Goal: Transaction & Acquisition: Purchase product/service

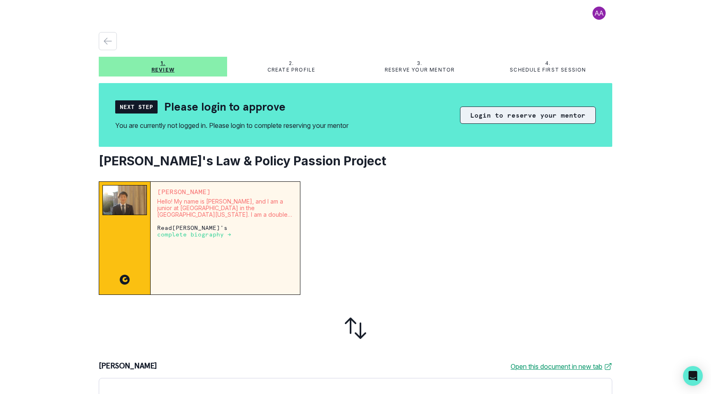
click at [519, 115] on button "Login to reserve your mentor" at bounding box center [528, 115] width 136 height 17
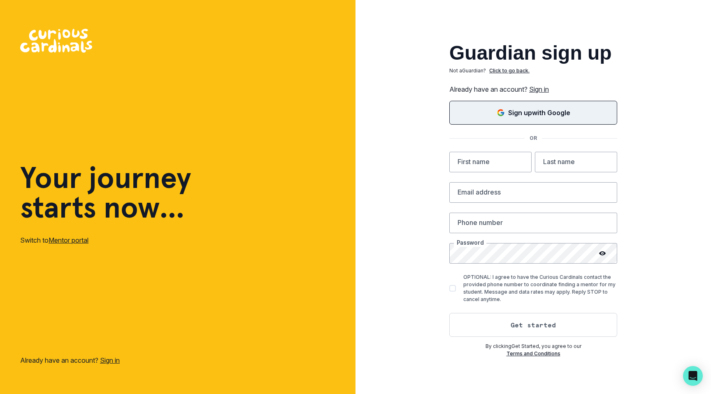
click at [533, 113] on p "Sign up with Google" at bounding box center [539, 113] width 62 height 10
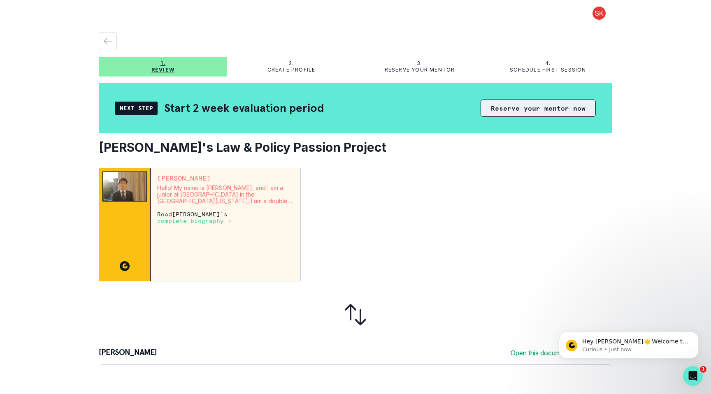
click at [528, 110] on button "Reserve your mentor now" at bounding box center [538, 108] width 115 height 17
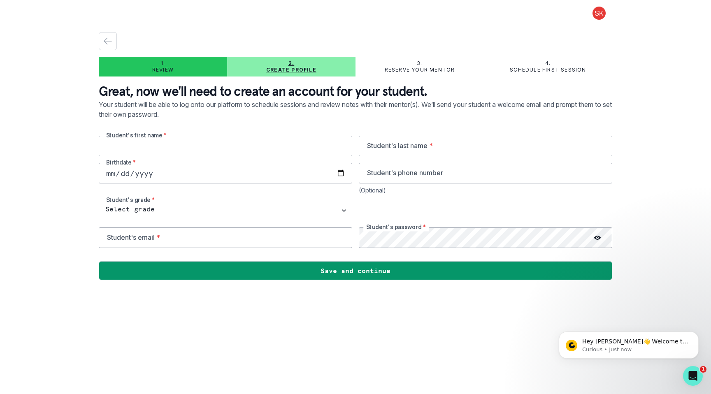
click at [240, 152] on input "text" at bounding box center [226, 146] width 254 height 21
click at [232, 156] on input "text" at bounding box center [226, 146] width 254 height 21
type input "Ishaan"
type input "Deshmukh"
click at [112, 173] on input "date" at bounding box center [226, 173] width 254 height 21
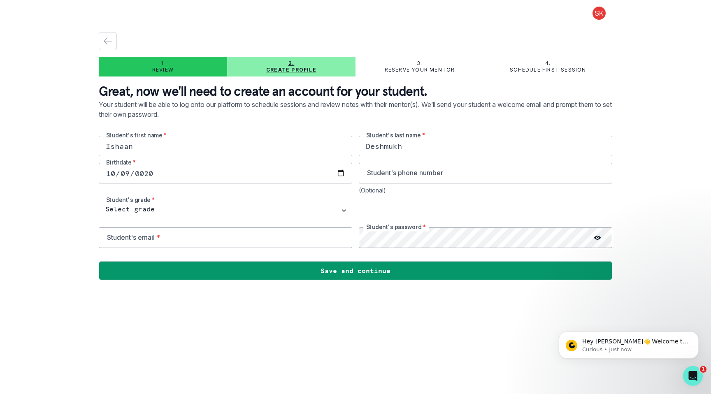
type input "0202-10-09"
type input "102010-10-09"
click at [179, 170] on input "102010-10-09" at bounding box center [226, 173] width 254 height 21
click at [175, 173] on input "102010-10-09" at bounding box center [226, 173] width 254 height 21
click at [144, 170] on input "102010-10-09" at bounding box center [226, 173] width 254 height 21
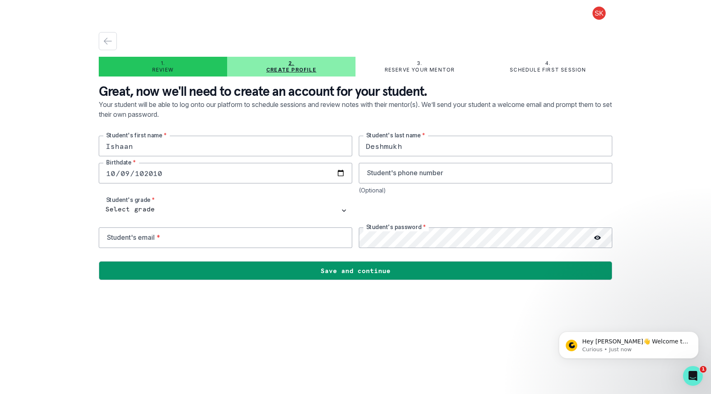
click at [144, 171] on input "102010-10-09" at bounding box center [226, 173] width 254 height 21
type input "[DATE]"
click at [413, 178] on input "tel" at bounding box center [486, 173] width 254 height 21
click at [406, 176] on input "tel" at bounding box center [486, 173] width 254 height 21
type input "3516676142"
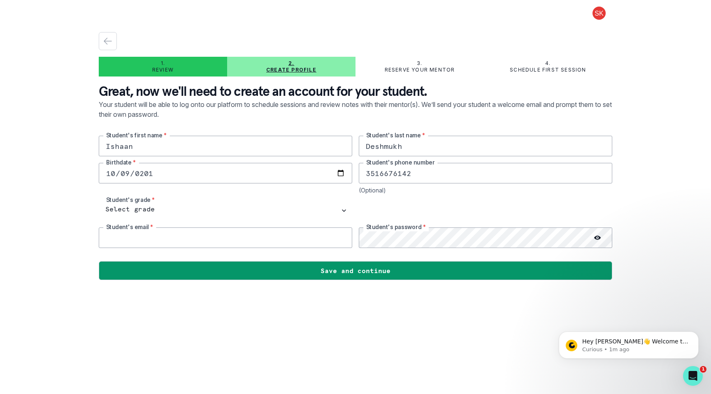
click at [245, 243] on input "email" at bounding box center [226, 238] width 254 height 21
type input "[EMAIL_ADDRESS][PERSON_NAME][DOMAIN_NAME]"
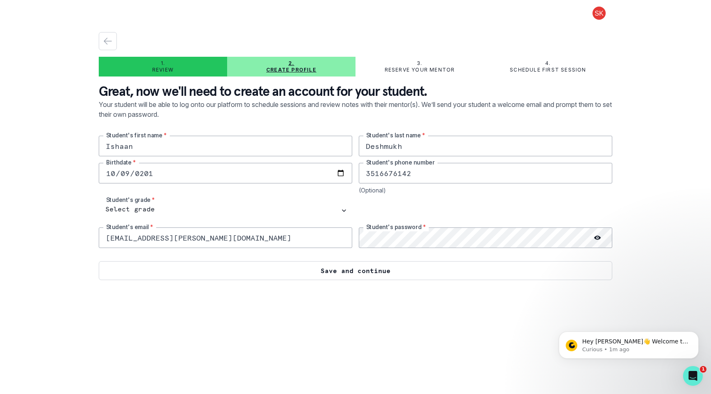
click at [297, 267] on button "Save and continue" at bounding box center [356, 270] width 514 height 19
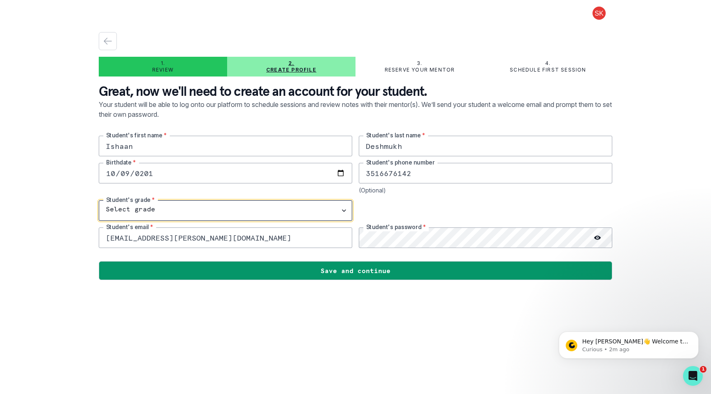
click at [212, 208] on select "Select grade 1st Grade 2nd Grade 3rd Grade 4th Grade 5th Grade 6th Grade 7th Gr…" at bounding box center [226, 211] width 254 height 21
select select "9th Grade"
click at [99, 201] on select "Select grade 1st Grade 2nd Grade 3rd Grade 4th Grade 5th Grade 6th Grade 7th Gr…" at bounding box center [226, 211] width 254 height 21
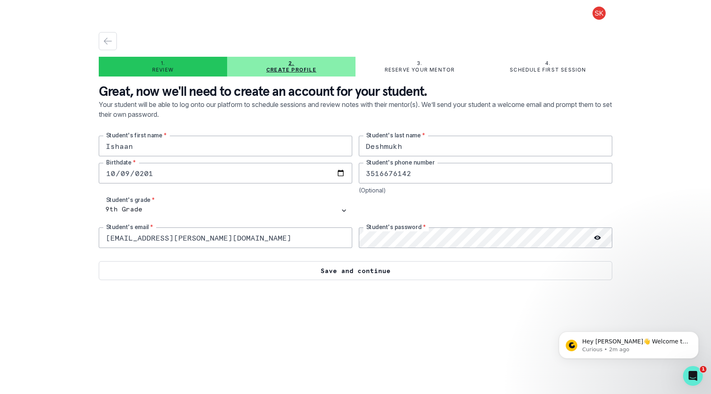
click at [371, 271] on button "Save and continue" at bounding box center [356, 270] width 514 height 19
